Goal: Entertainment & Leisure: Consume media (video, audio)

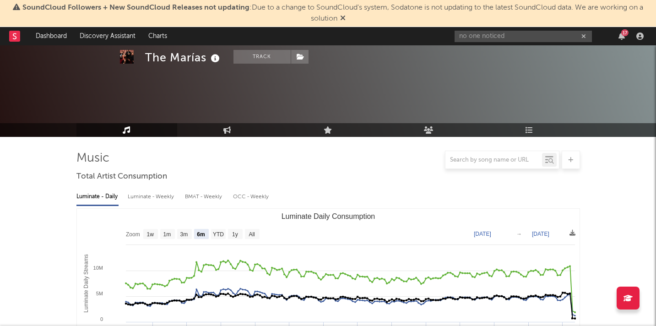
select select "6m"
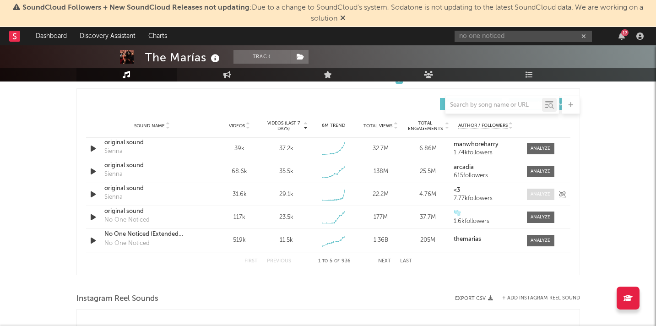
click at [541, 199] on span at bounding box center [540, 194] width 27 height 11
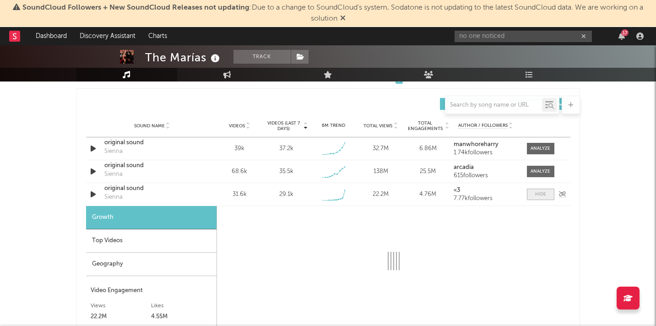
select select "1w"
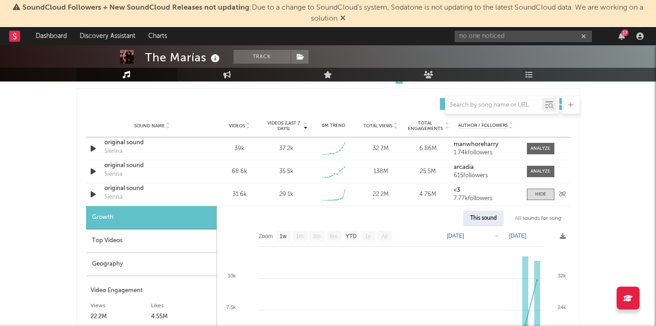
click at [136, 187] on div "original sound" at bounding box center [152, 188] width 96 height 9
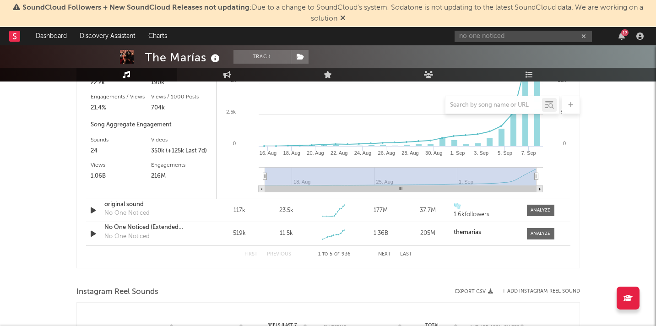
scroll to position [1333, 0]
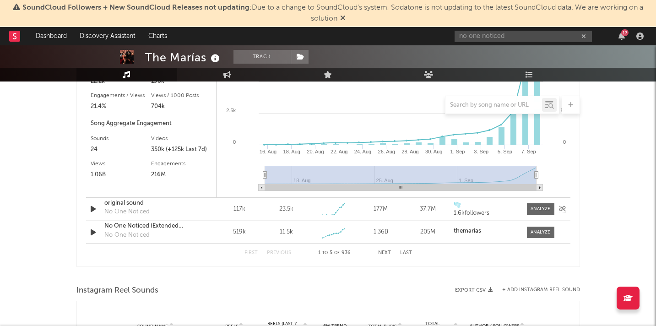
click at [91, 210] on icon "button" at bounding box center [93, 208] width 10 height 11
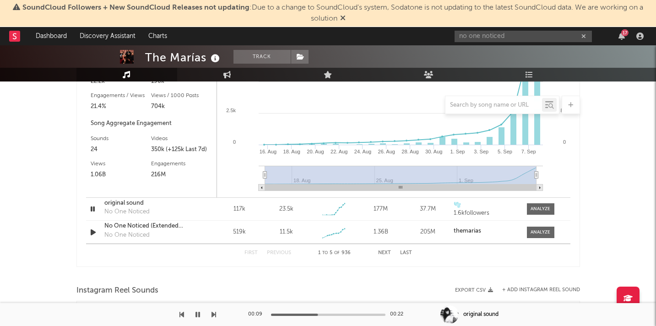
click at [197, 315] on icon "button" at bounding box center [198, 314] width 5 height 7
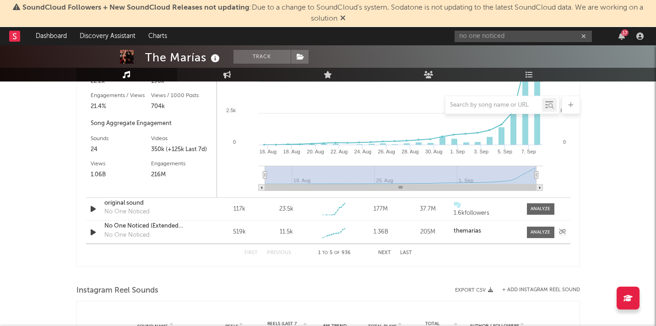
click at [93, 229] on icon "button" at bounding box center [93, 232] width 10 height 11
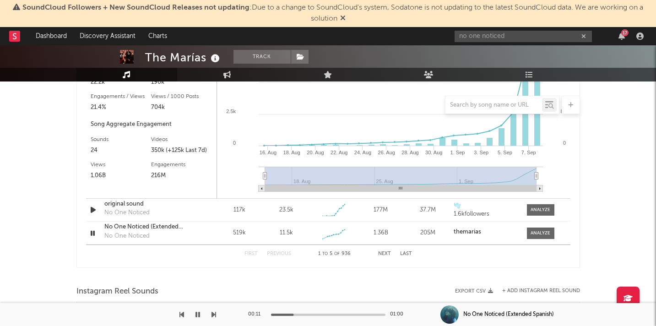
scroll to position [1340, 0]
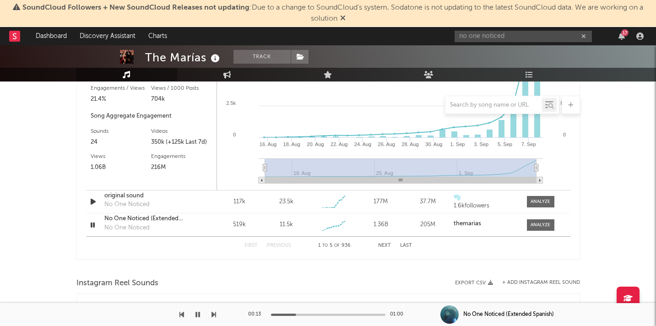
click at [382, 245] on button "Next" at bounding box center [384, 245] width 13 height 5
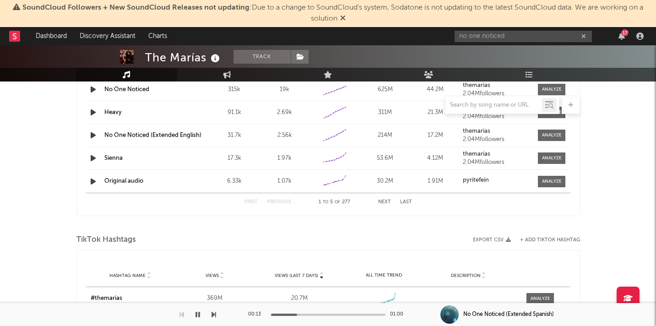
scroll to position [1294, 0]
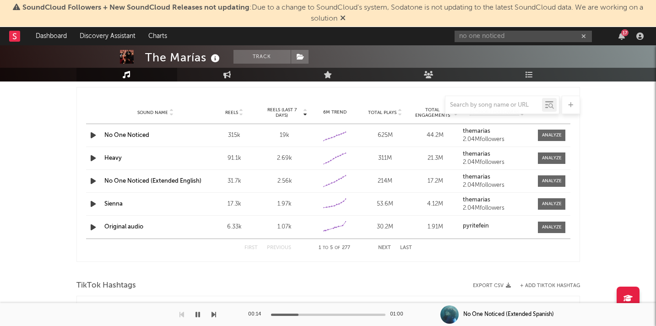
click at [197, 315] on icon "button" at bounding box center [198, 314] width 5 height 7
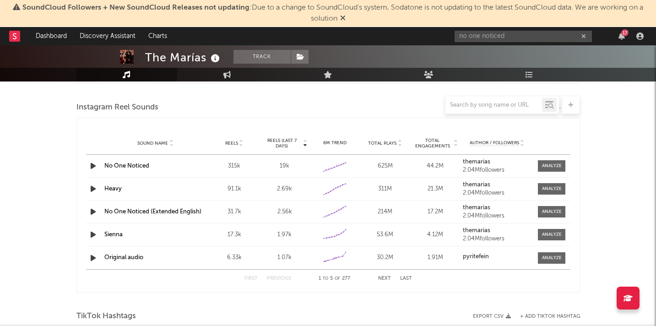
scroll to position [1263, 0]
click at [407, 280] on button "Last" at bounding box center [406, 279] width 12 height 5
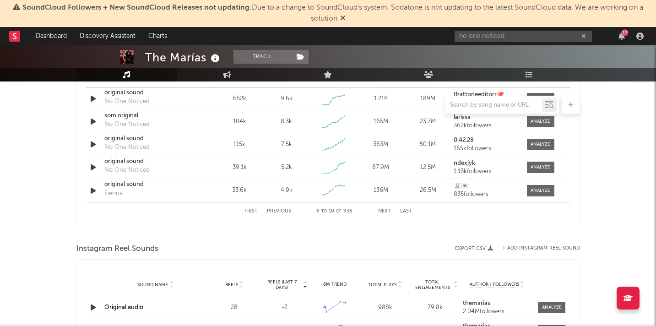
scroll to position [1123, 0]
click at [249, 209] on button "First" at bounding box center [251, 210] width 13 height 5
select select "1w"
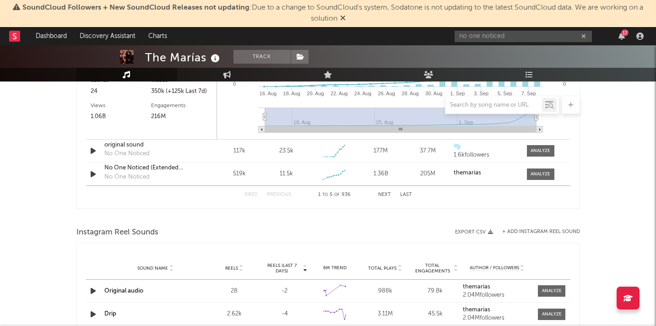
scroll to position [1391, 0]
click at [181, 201] on div "First Previous 1 to 5 of 936 Next Last" at bounding box center [328, 194] width 485 height 18
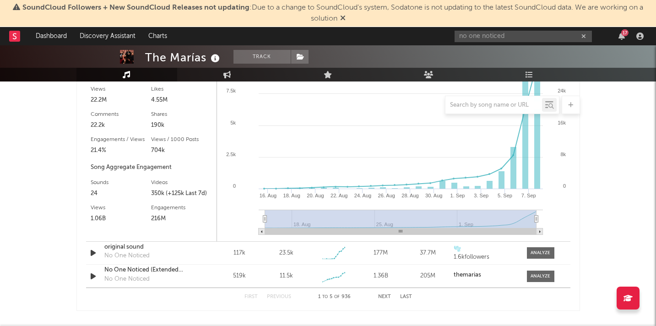
scroll to position [1286, 0]
